Goal: Submit feedback/report problem: Submit feedback/report problem

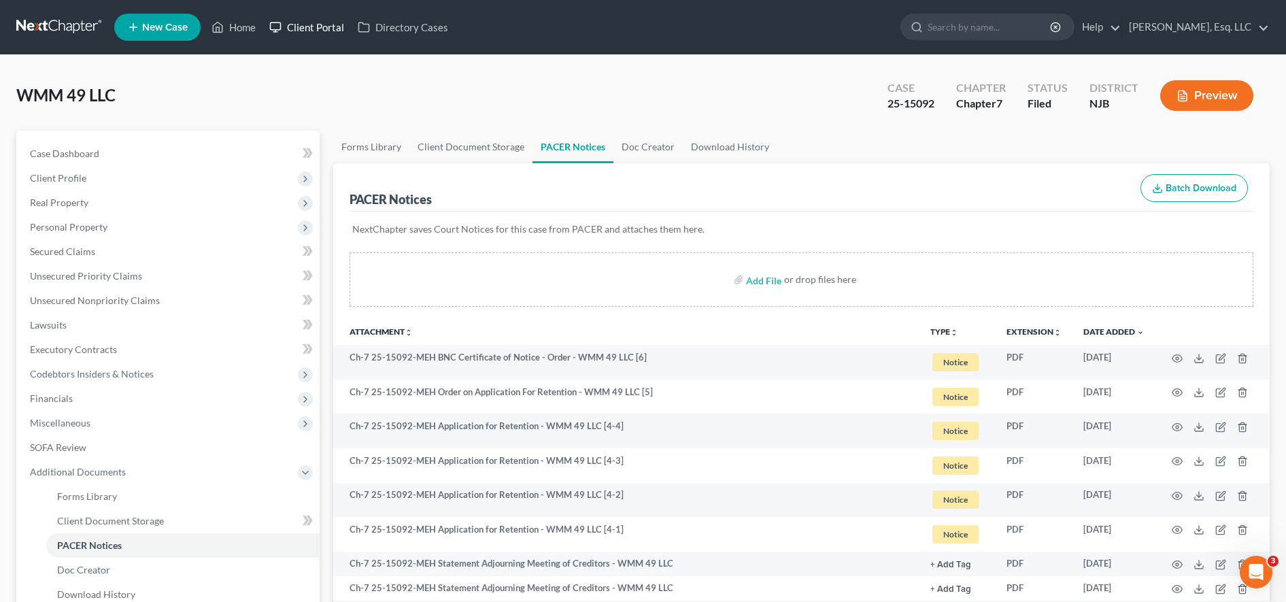
click at [311, 24] on link "Client Portal" at bounding box center [306, 27] width 88 height 24
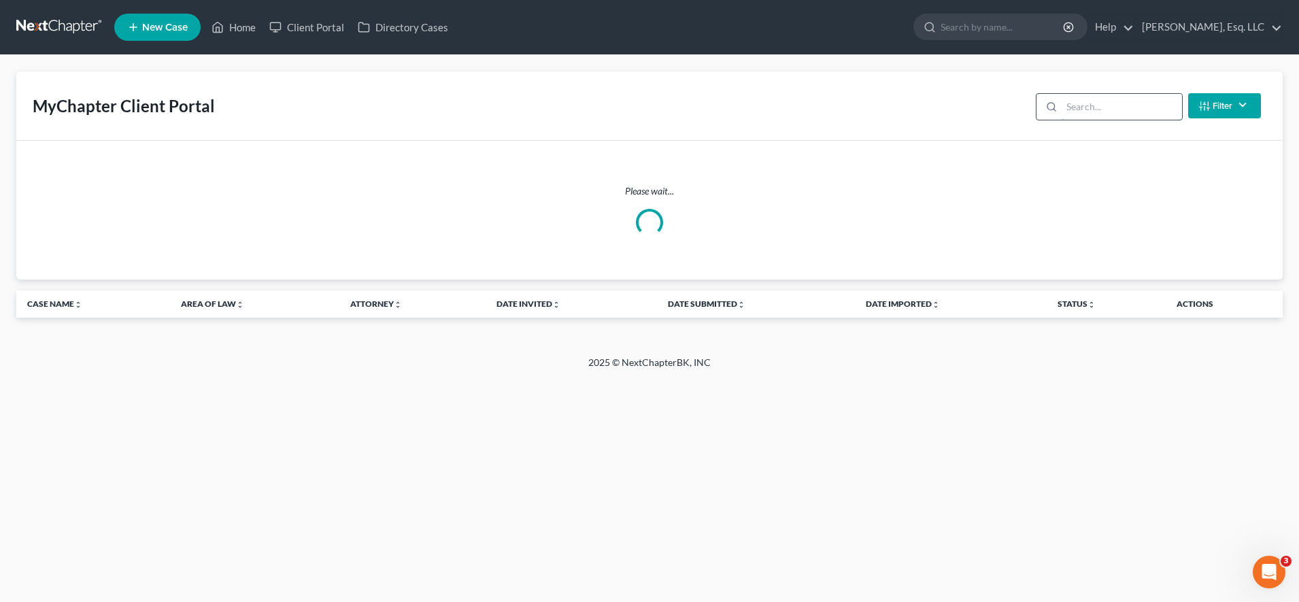
click at [1086, 103] on input "search" at bounding box center [1121, 107] width 120 height 26
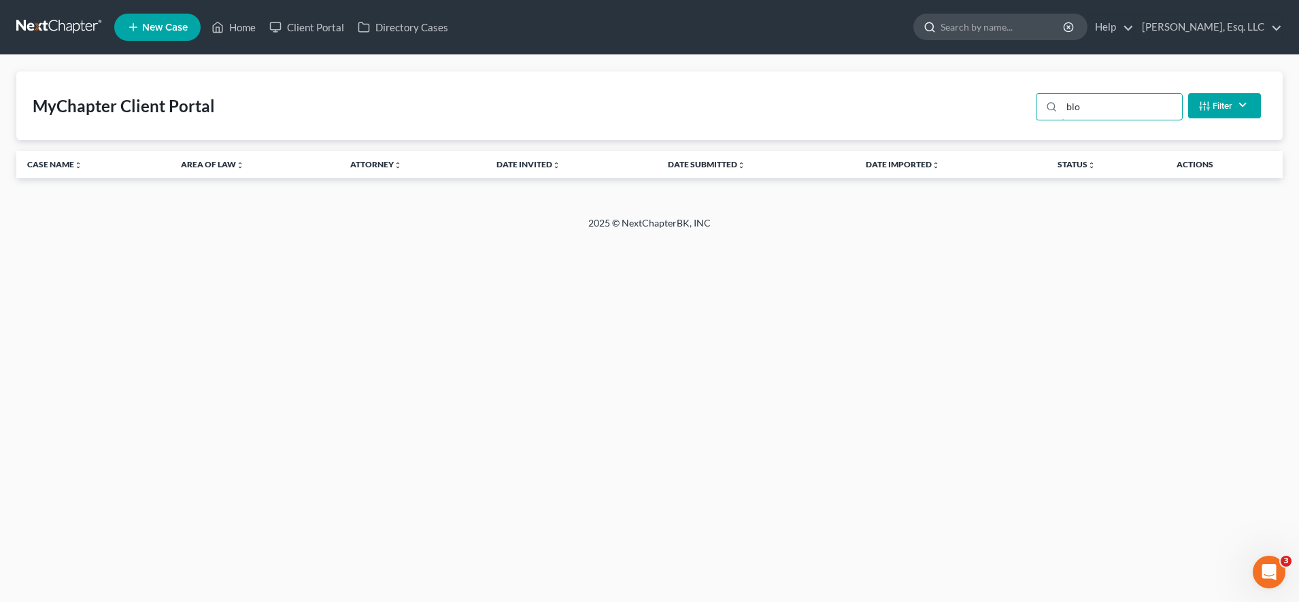
type input "blo"
click at [1023, 31] on input "search" at bounding box center [1002, 26] width 124 height 25
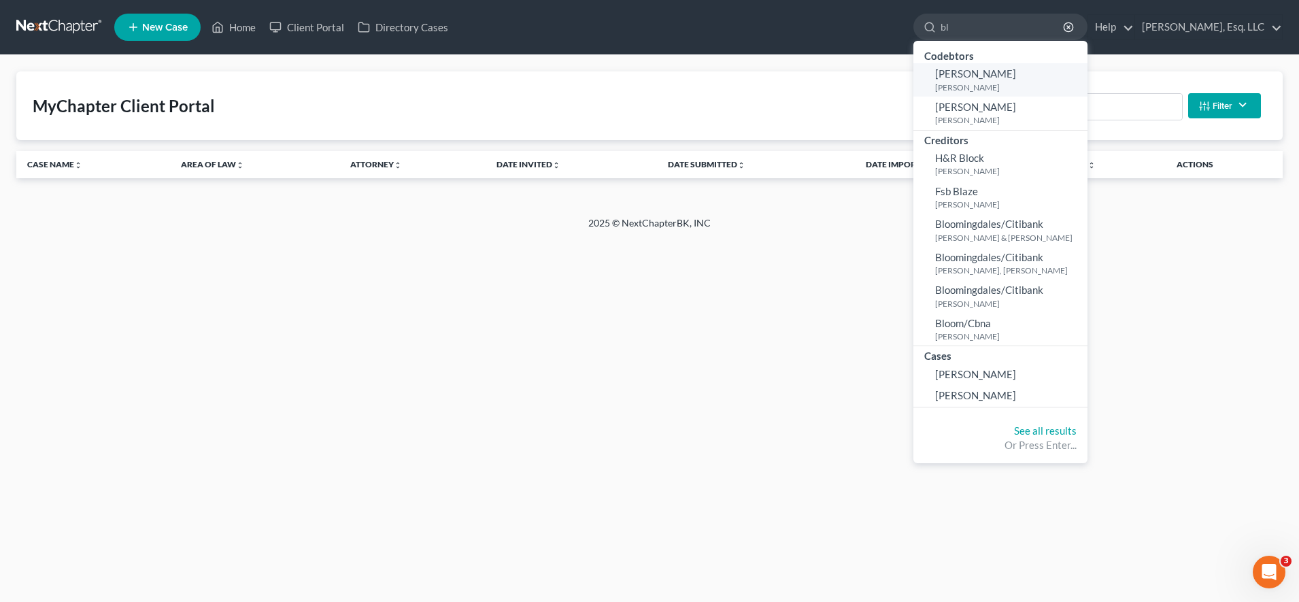
type input "b"
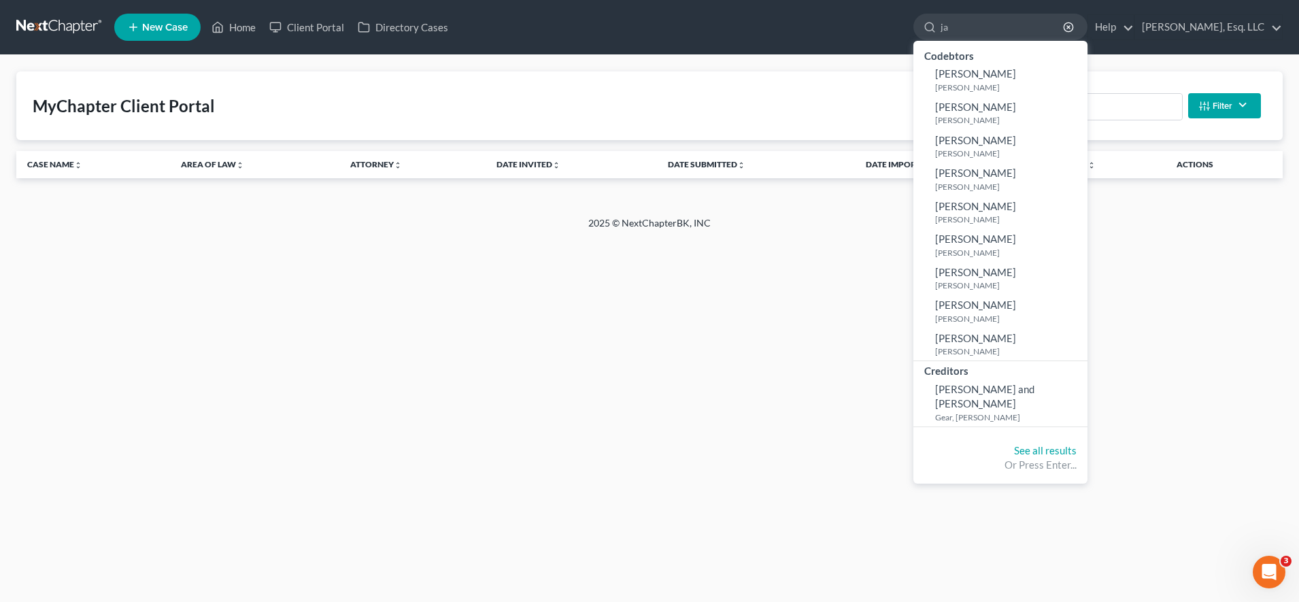
type input "j"
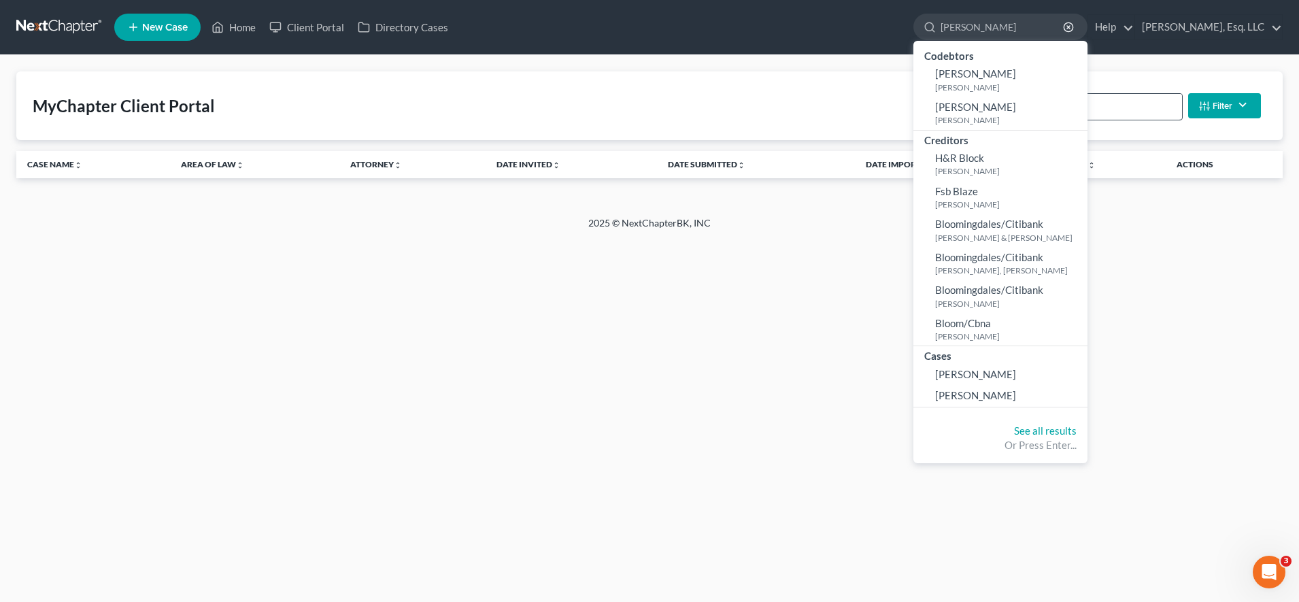
type input "[PERSON_NAME]"
click at [1120, 112] on input "blo" at bounding box center [1121, 107] width 120 height 26
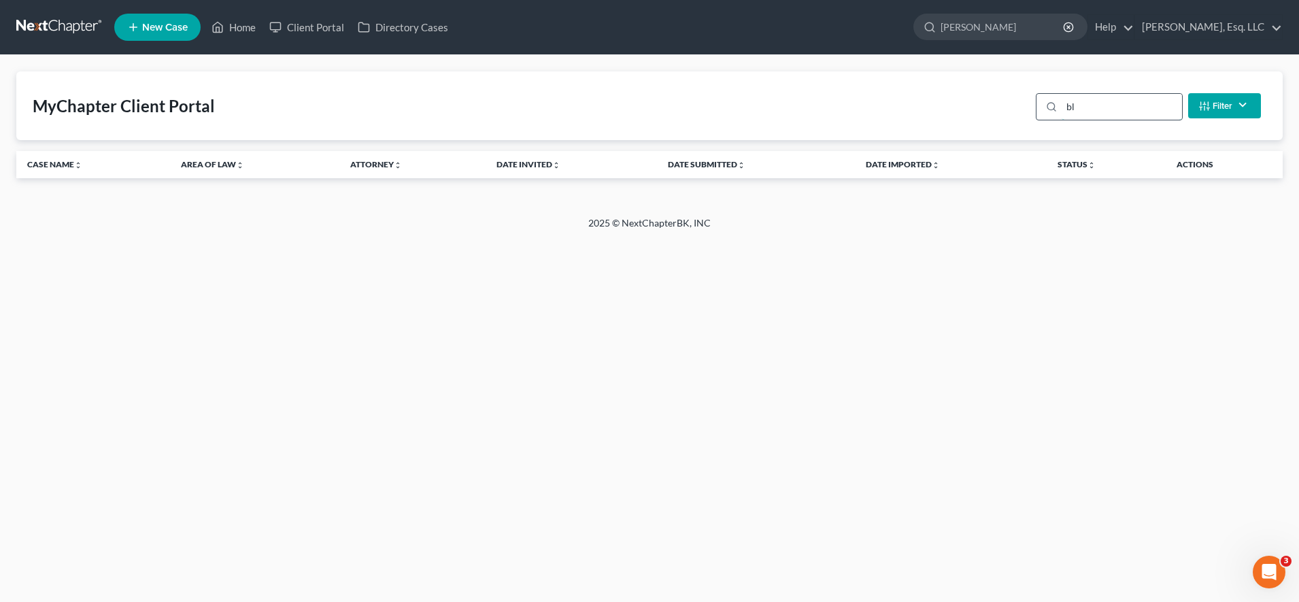
type input "b"
type input "jacl"
click at [331, 31] on link "Client Portal" at bounding box center [306, 27] width 88 height 24
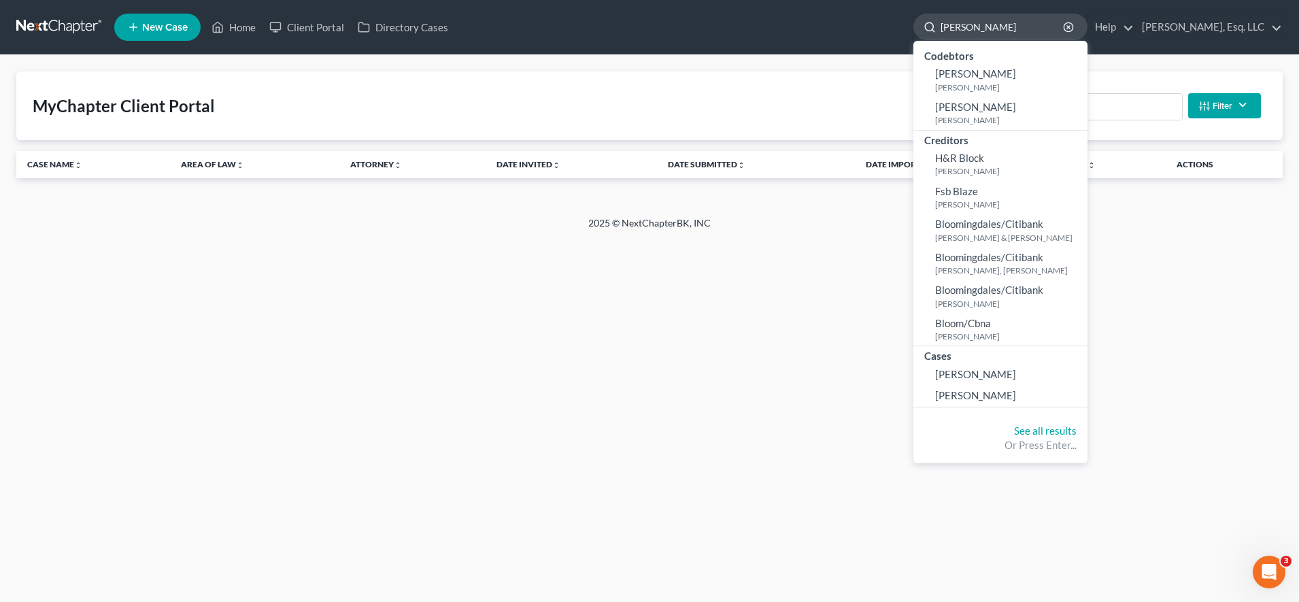
click at [988, 36] on input "[PERSON_NAME]" at bounding box center [1002, 26] width 124 height 25
type input "b"
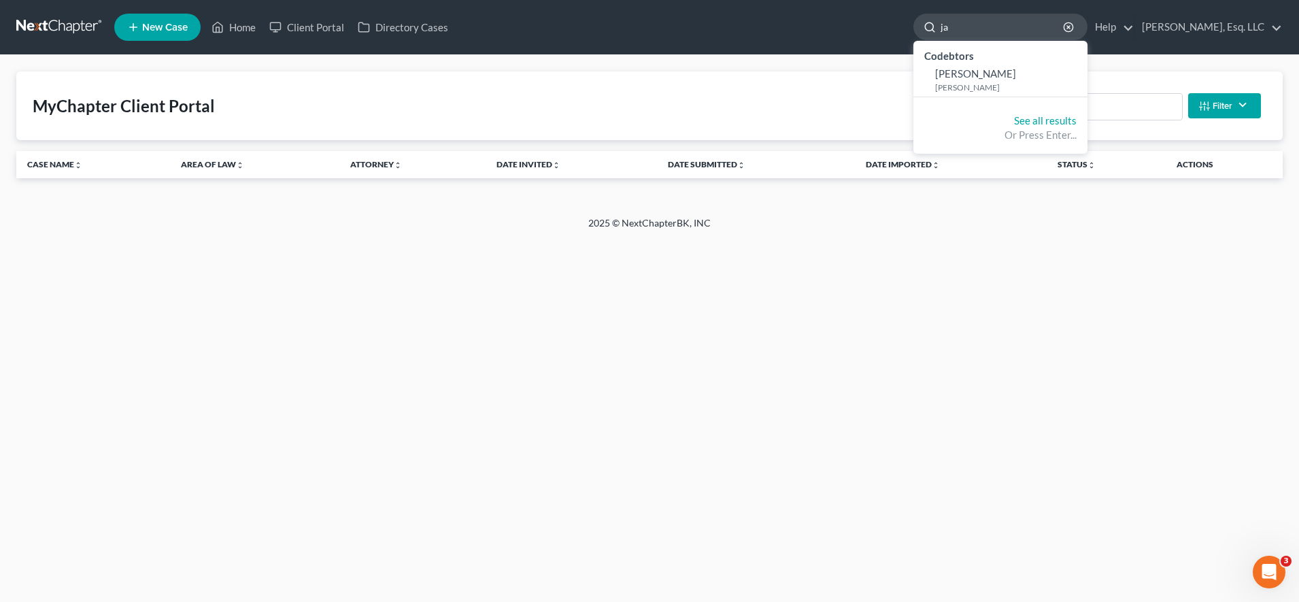
type input "j"
type input "[PERSON_NAME]"
click at [1047, 125] on link "See all results" at bounding box center [1045, 120] width 63 height 12
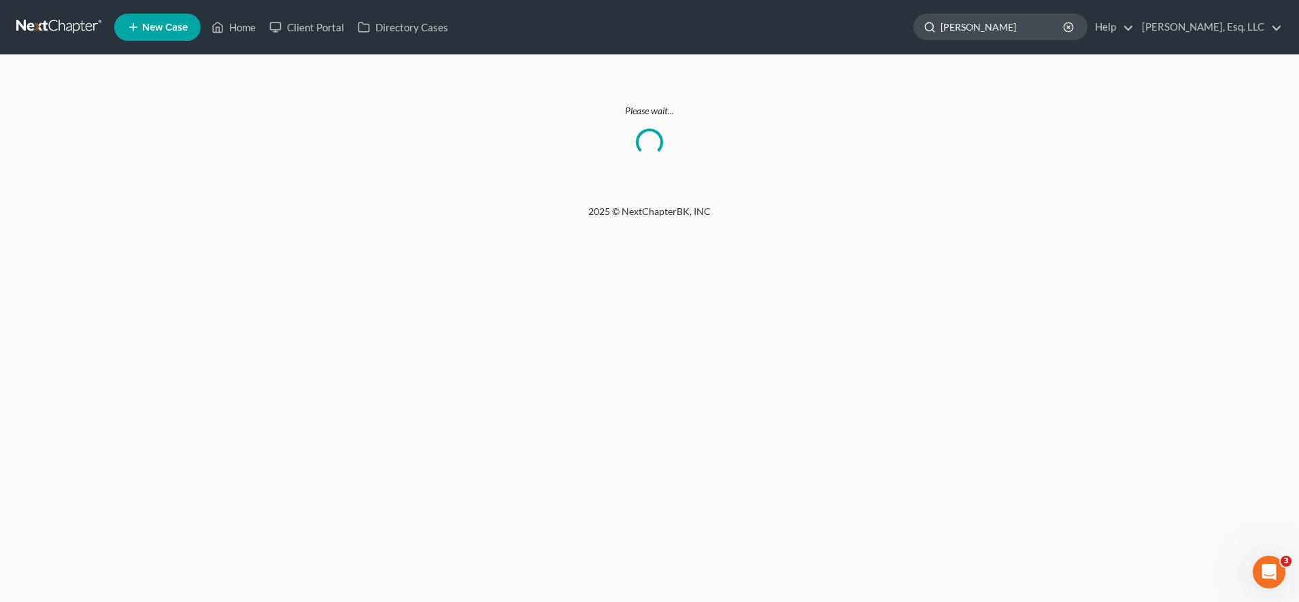
type input "[PERSON_NAME]"
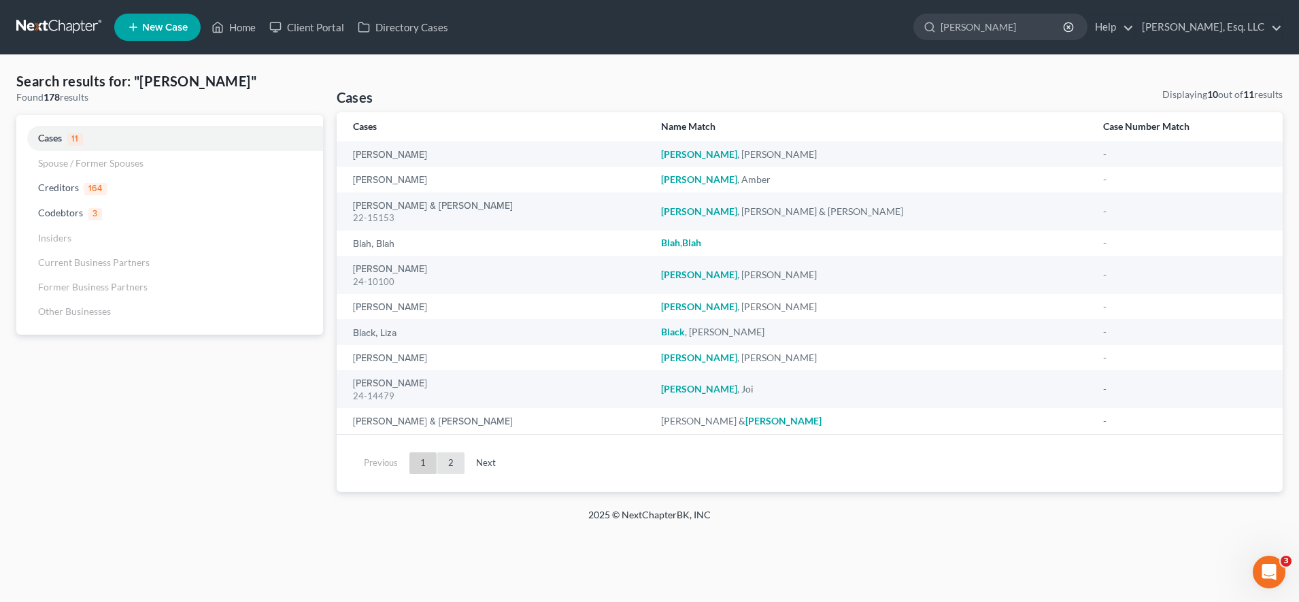
click at [437, 464] on link "2" at bounding box center [450, 463] width 27 height 22
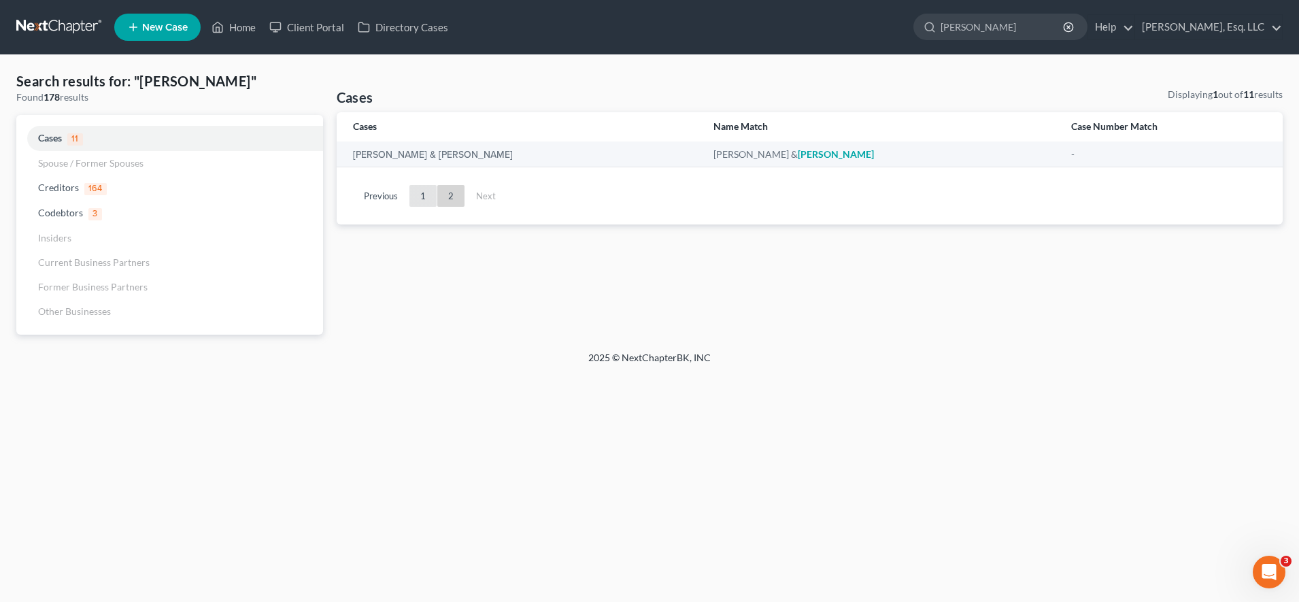
click at [419, 192] on link "1" at bounding box center [422, 196] width 27 height 22
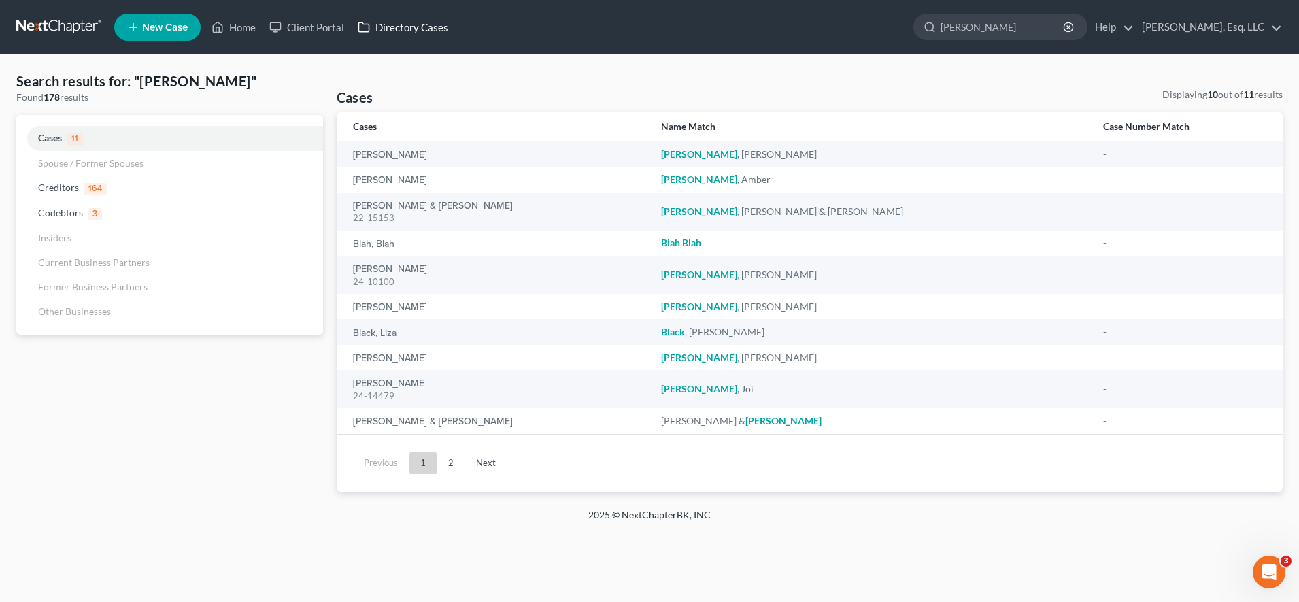
click at [414, 33] on link "Directory Cases" at bounding box center [403, 27] width 104 height 24
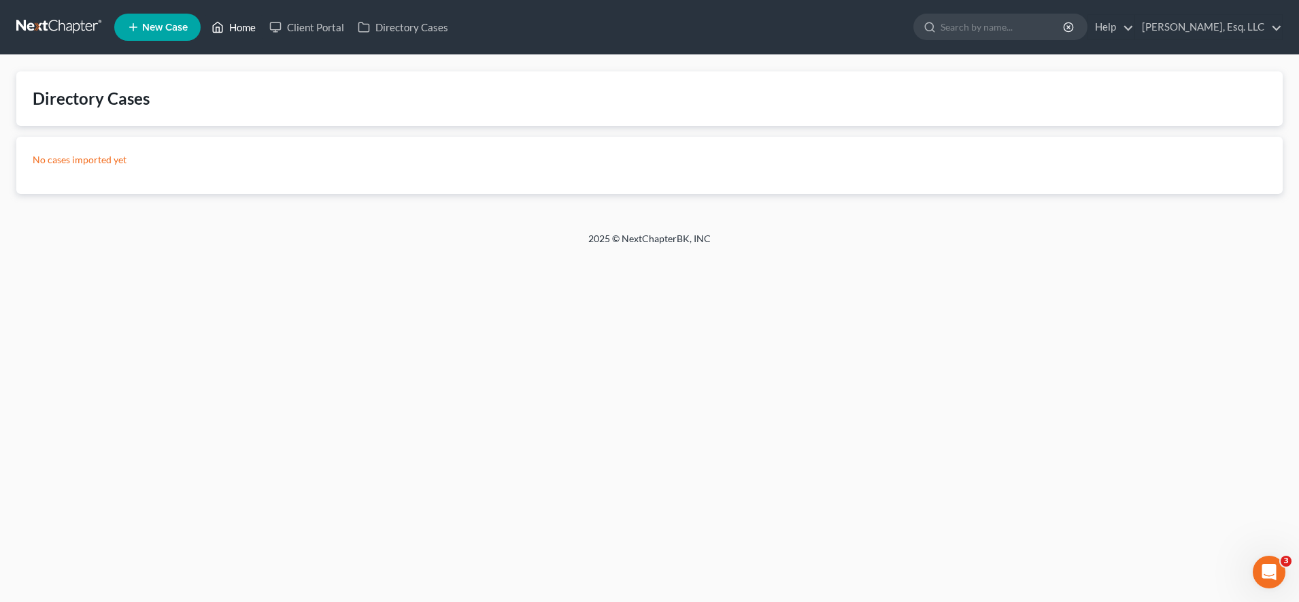
click at [219, 28] on icon at bounding box center [217, 27] width 12 height 16
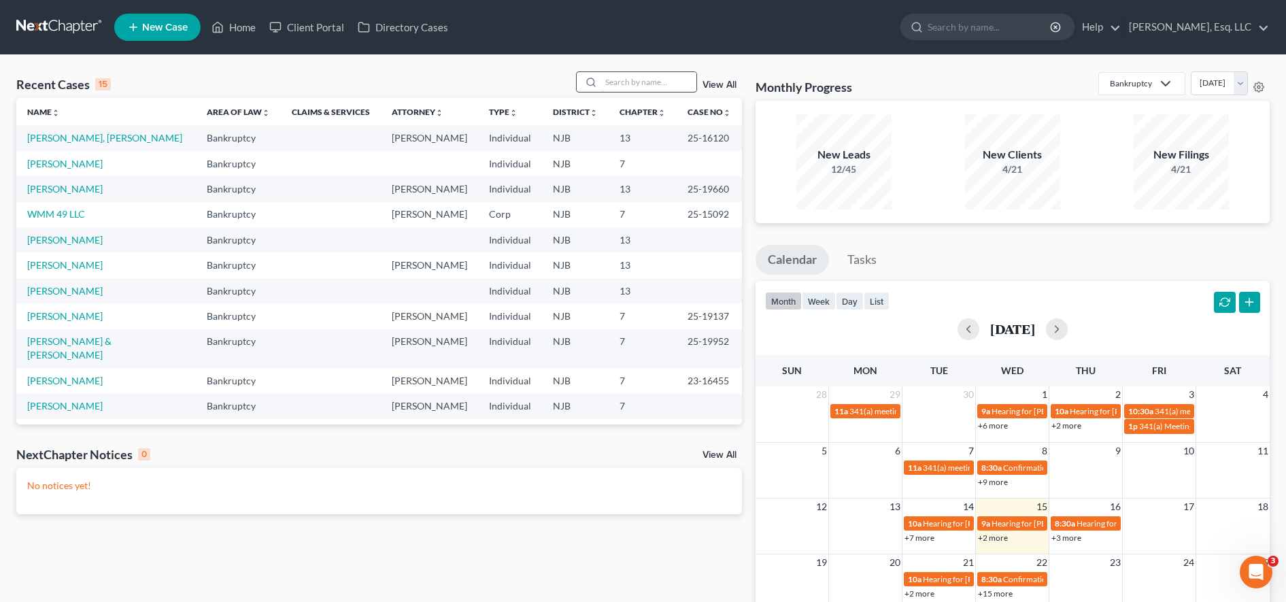
click at [630, 86] on input "search" at bounding box center [648, 82] width 95 height 20
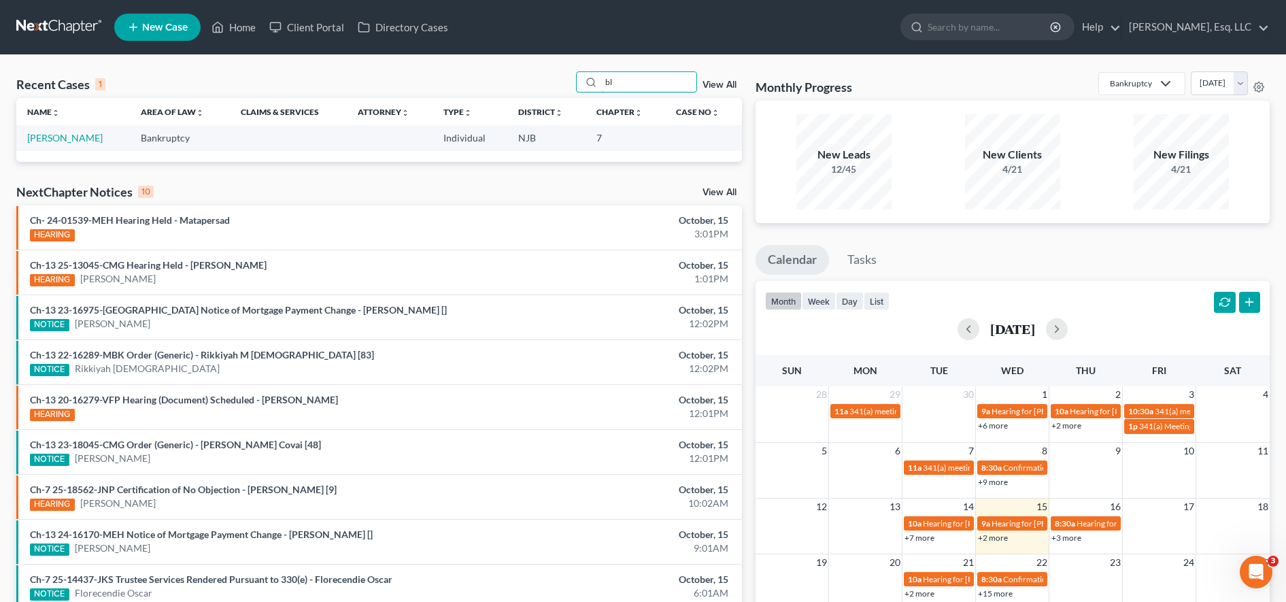
type input "b"
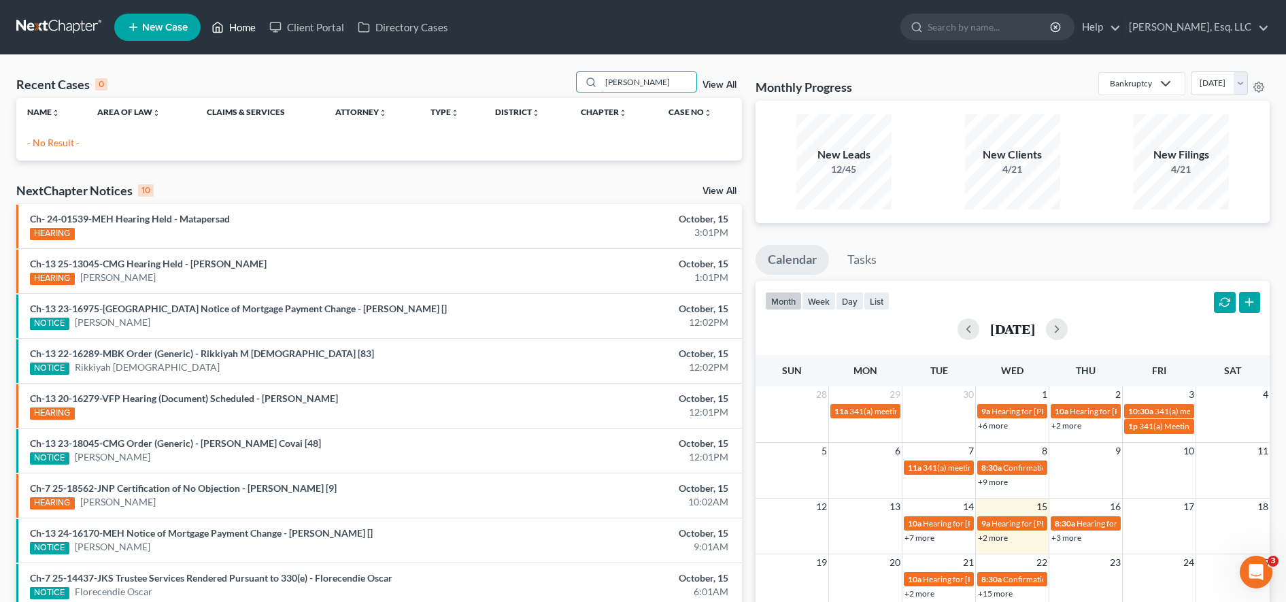
type input "[PERSON_NAME]"
click at [230, 38] on link "Home" at bounding box center [234, 27] width 58 height 24
click at [331, 29] on link "Client Portal" at bounding box center [306, 27] width 88 height 24
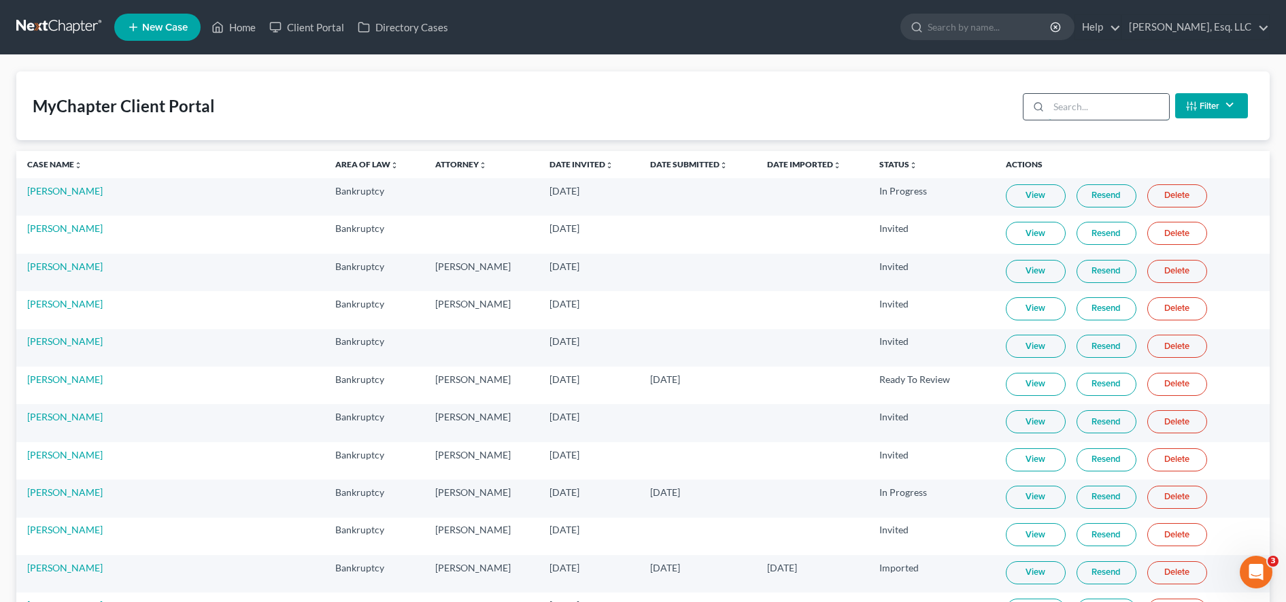
click at [1061, 114] on input "search" at bounding box center [1108, 107] width 120 height 26
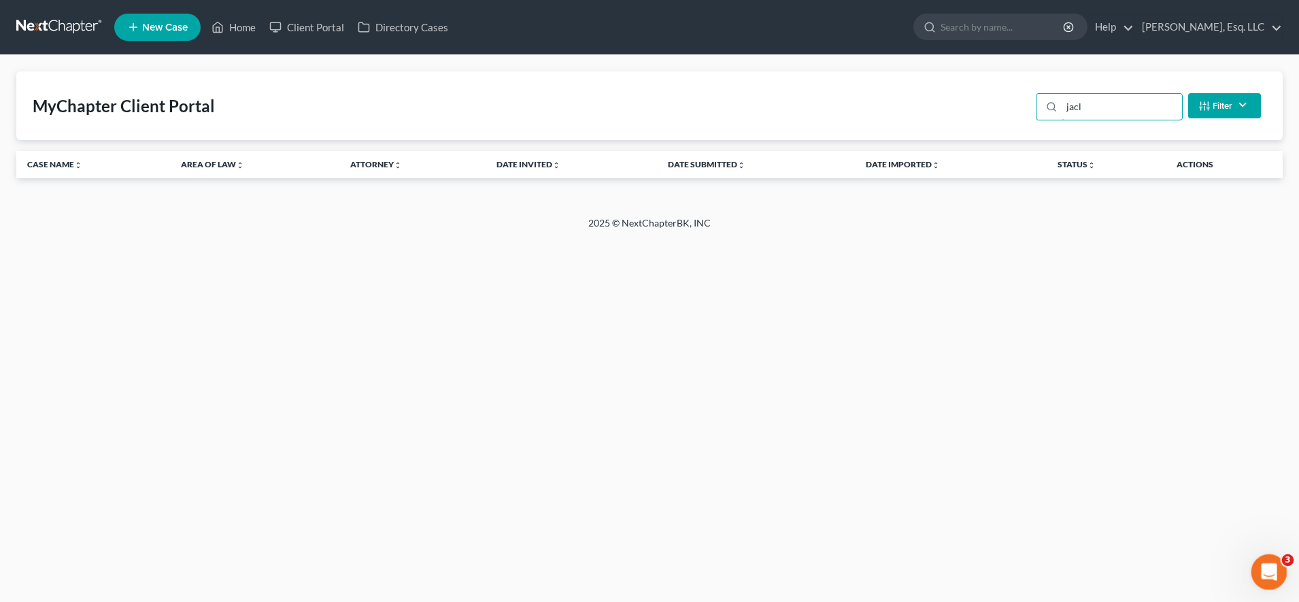
type input "jacl"
click at [1256, 558] on div "Open Intercom Messenger" at bounding box center [1266, 569] width 45 height 45
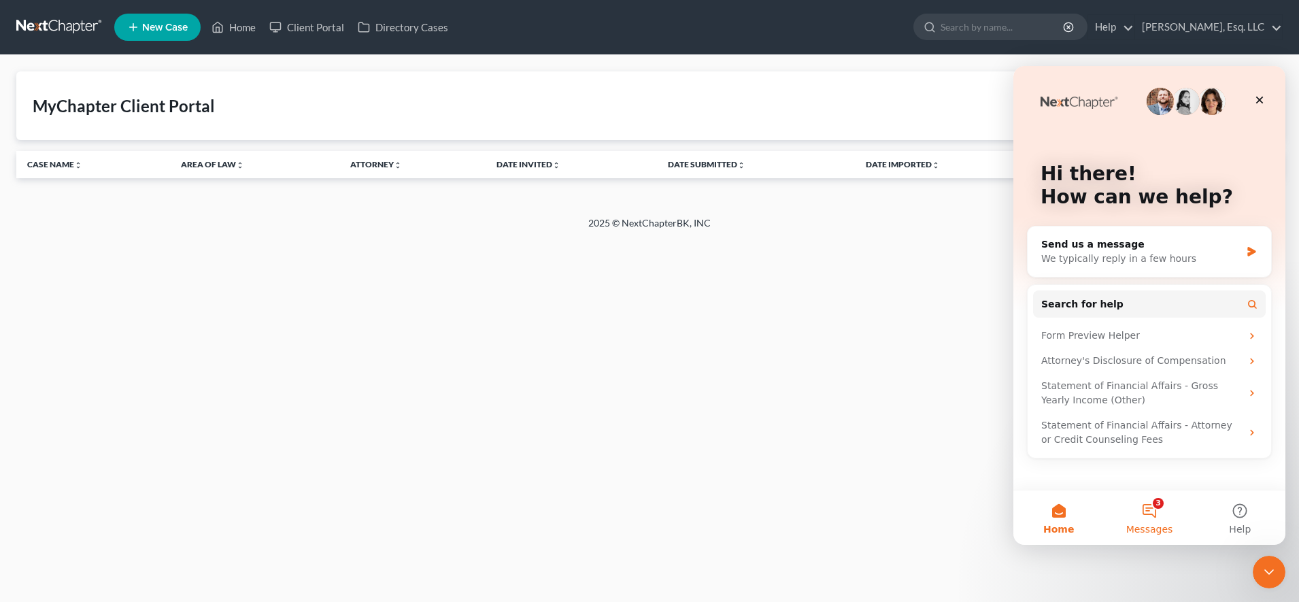
click at [1138, 513] on button "3 Messages" at bounding box center [1149, 517] width 90 height 54
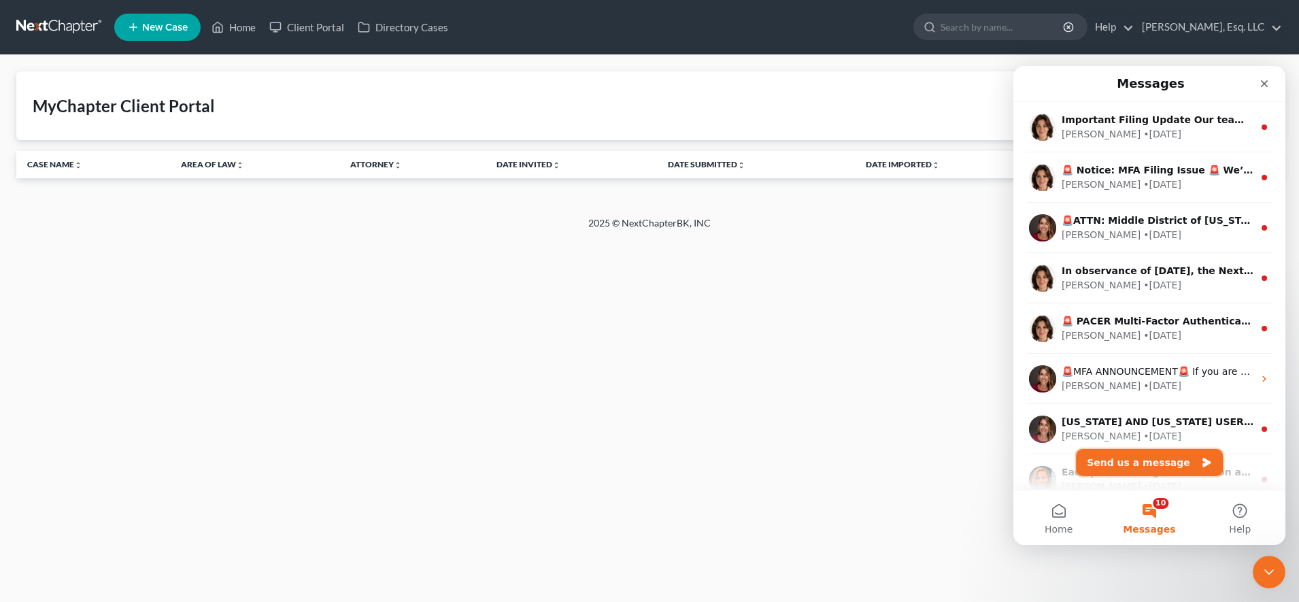
click at [1176, 462] on button "Send us a message" at bounding box center [1149, 462] width 147 height 27
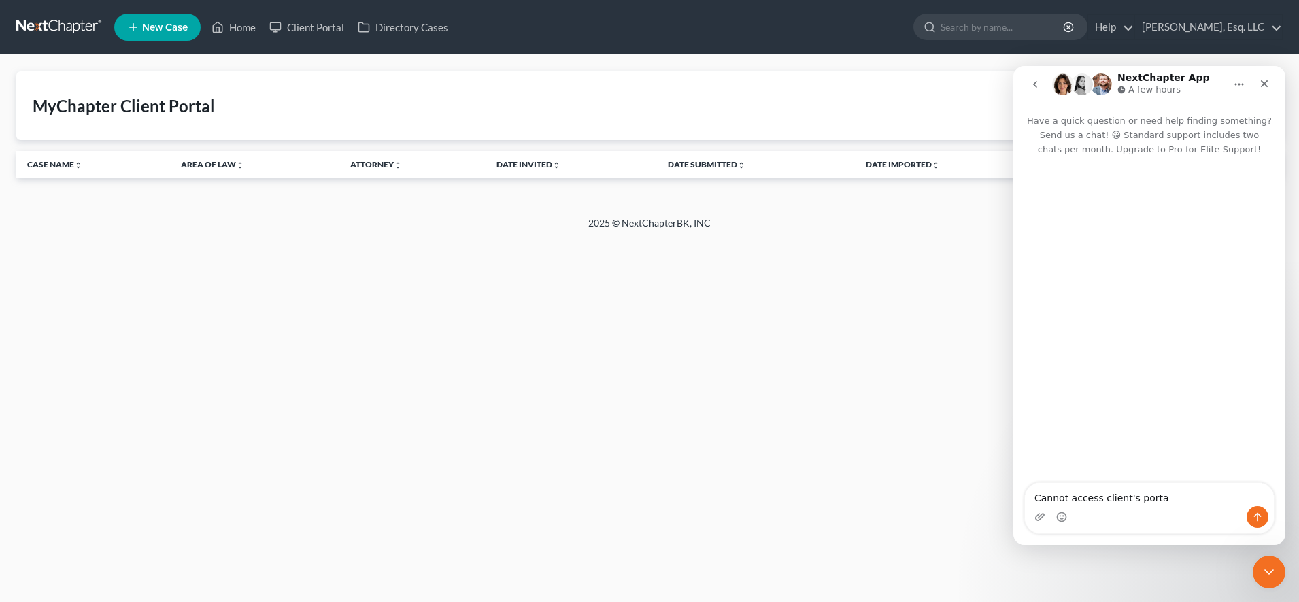
type textarea "Cannot access client's portal"
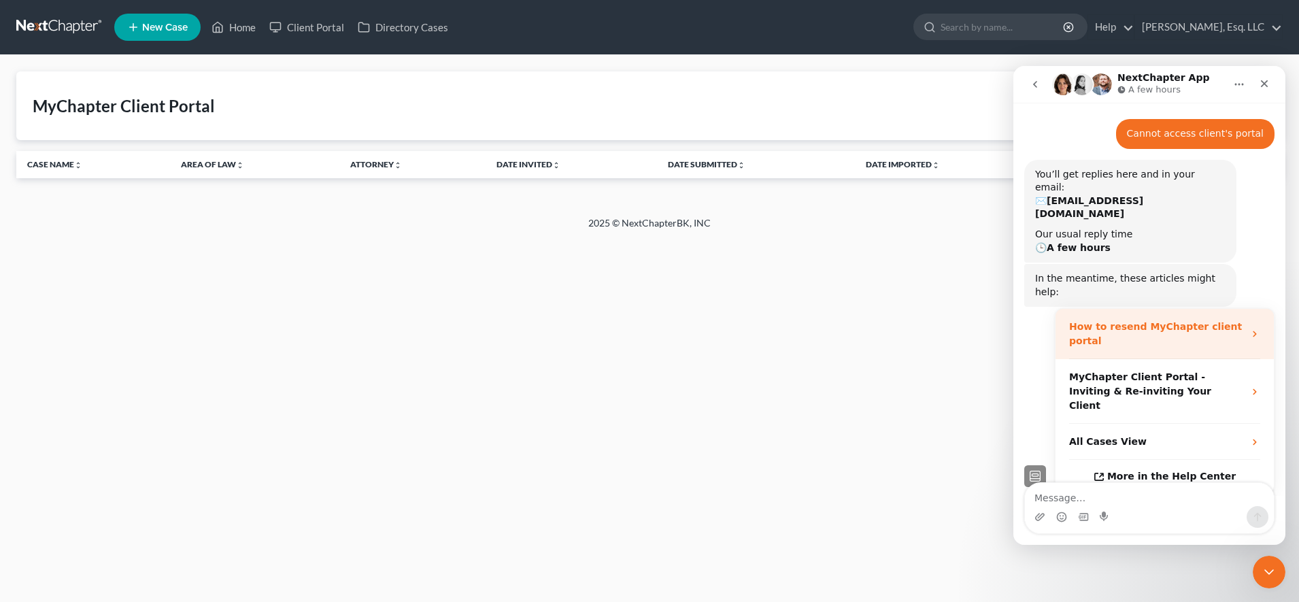
scroll to position [63, 0]
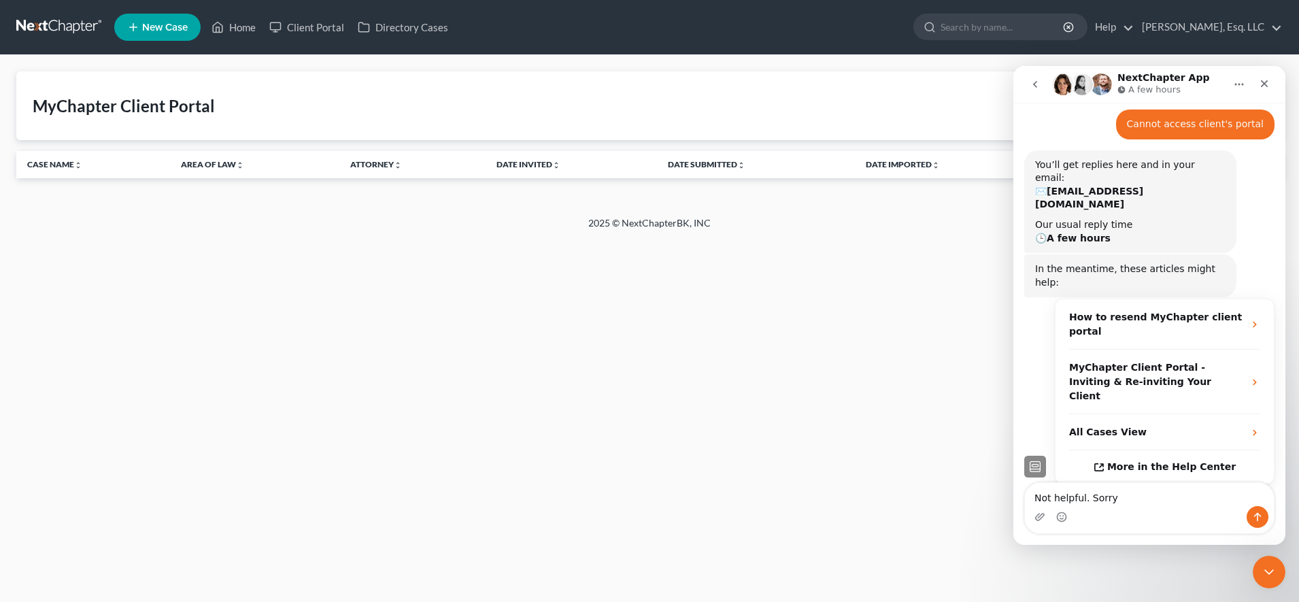
type textarea "Not helpful. Sorry!"
